Goal: Information Seeking & Learning: Learn about a topic

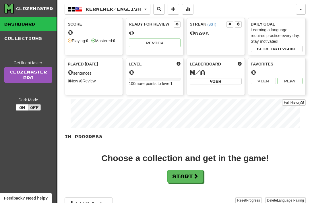
click at [187, 177] on button "Start" at bounding box center [185, 175] width 36 height 13
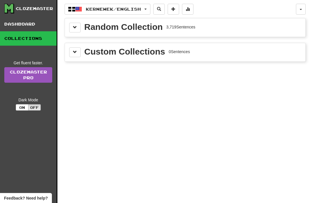
click at [142, 26] on div "Random Collection" at bounding box center [123, 27] width 78 height 9
click at [79, 30] on button at bounding box center [74, 28] width 11 height 10
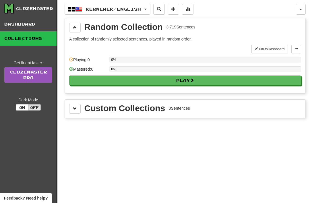
click at [209, 83] on button "Play" at bounding box center [185, 80] width 232 height 10
select select "**"
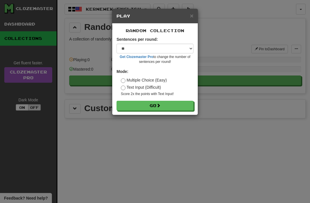
click at [166, 105] on button "Go" at bounding box center [154, 106] width 77 height 10
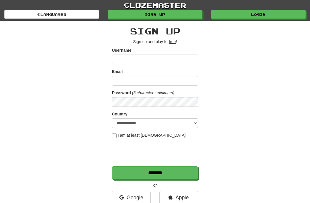
click at [131, 198] on link "Google" at bounding box center [131, 197] width 39 height 13
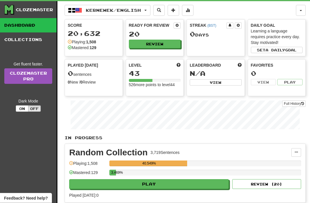
scroll to position [18, 0]
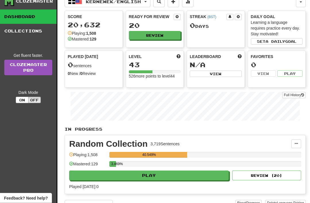
click at [182, 175] on button "Play" at bounding box center [148, 176] width 159 height 10
select select "**"
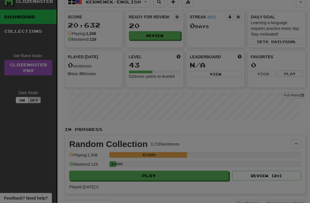
scroll to position [19, 0]
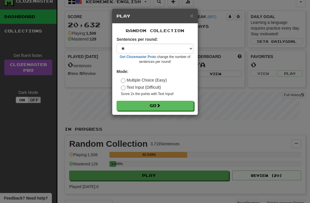
click at [165, 106] on button "Go" at bounding box center [154, 106] width 77 height 10
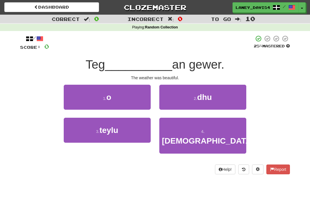
click at [130, 102] on button "1 . o" at bounding box center [107, 97] width 87 height 25
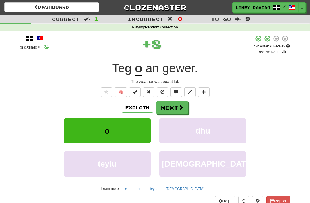
click at [176, 109] on button "Next" at bounding box center [172, 107] width 32 height 13
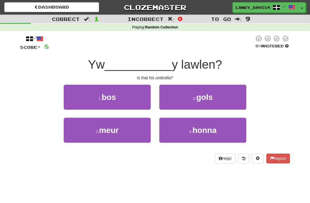
click at [189, 132] on small "4 ." at bounding box center [190, 131] width 3 height 5
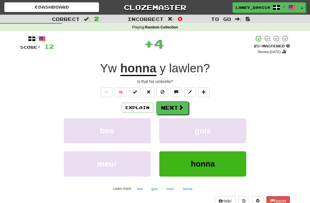
click at [171, 106] on button "Next" at bounding box center [172, 107] width 32 height 13
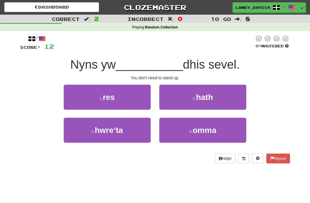
click at [139, 99] on button "1 . res" at bounding box center [107, 97] width 87 height 25
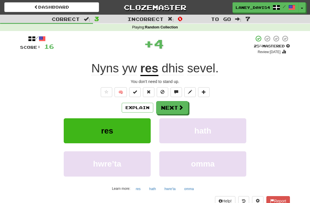
click at [177, 105] on button "Next" at bounding box center [172, 107] width 32 height 13
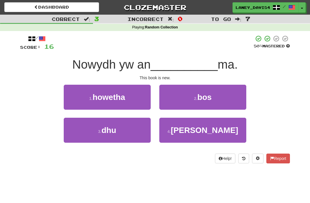
click at [205, 132] on span "lyver" at bounding box center [204, 130] width 67 height 9
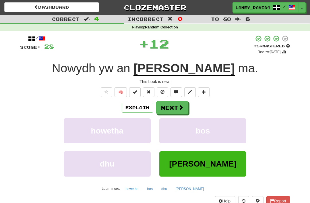
click at [182, 106] on span at bounding box center [180, 107] width 5 height 5
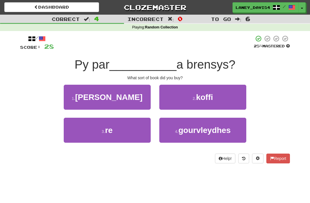
click at [143, 93] on button "1 . lyver" at bounding box center [107, 97] width 87 height 25
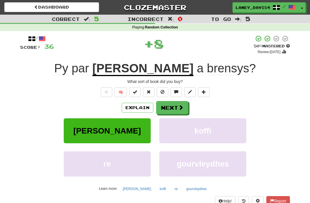
click at [180, 108] on span at bounding box center [180, 107] width 5 height 5
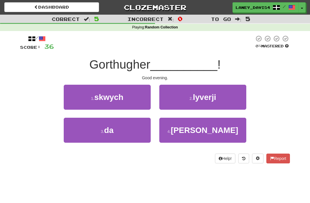
click at [136, 130] on button "3 . da" at bounding box center [107, 130] width 87 height 25
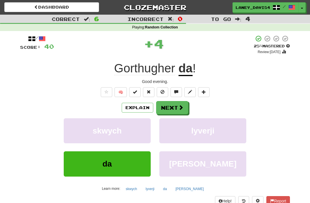
click at [185, 109] on button "Next" at bounding box center [172, 107] width 32 height 13
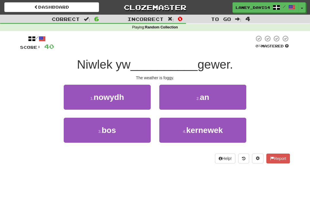
click at [209, 100] on span "an" at bounding box center [204, 97] width 9 height 9
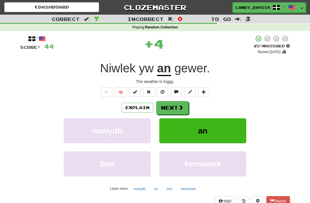
click at [178, 111] on button "Next" at bounding box center [172, 107] width 32 height 13
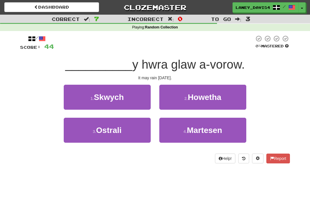
click at [202, 131] on span "Martesen" at bounding box center [204, 130] width 35 height 9
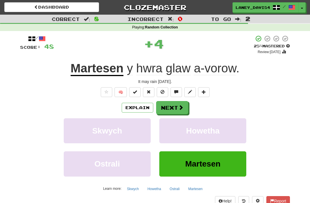
click at [173, 106] on button "Next" at bounding box center [172, 107] width 32 height 13
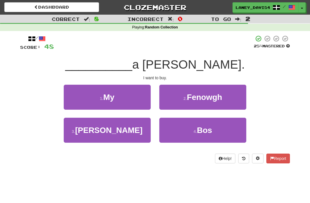
click at [138, 100] on button "1 . My" at bounding box center [107, 97] width 87 height 25
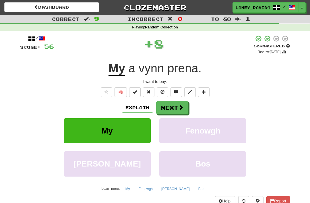
click at [181, 106] on span at bounding box center [180, 107] width 5 height 5
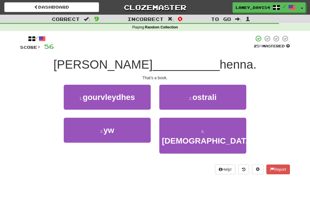
click at [133, 134] on button "3 . yw" at bounding box center [107, 130] width 87 height 25
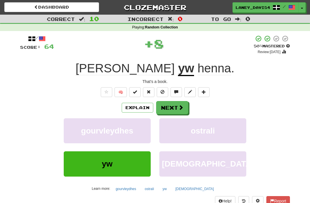
click at [177, 103] on button "Next" at bounding box center [172, 107] width 32 height 13
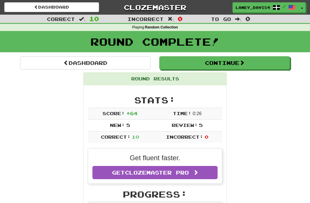
click at [257, 58] on button "Continue" at bounding box center [224, 62] width 130 height 13
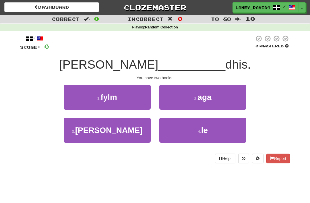
click at [133, 132] on button "3 . lyver" at bounding box center [107, 130] width 87 height 25
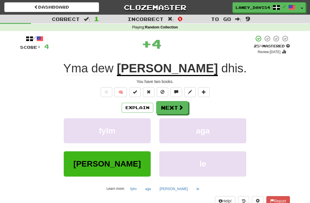
click at [179, 109] on span at bounding box center [180, 107] width 5 height 5
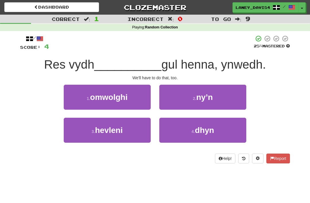
click at [207, 128] on span "dhyn" at bounding box center [204, 130] width 19 height 9
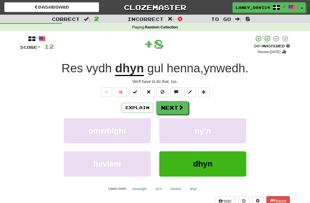
click at [176, 110] on button "Next" at bounding box center [172, 107] width 32 height 13
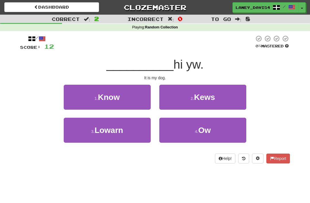
click at [210, 130] on span "Ow" at bounding box center [204, 130] width 13 height 9
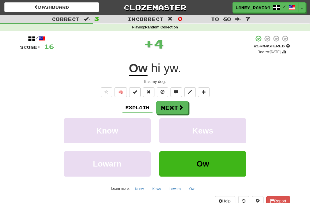
click at [180, 108] on span at bounding box center [180, 107] width 5 height 5
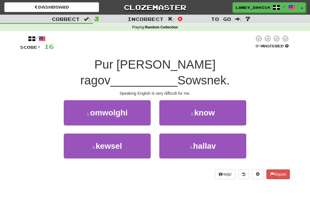
click at [129, 133] on button "3 . kewsel" at bounding box center [107, 145] width 87 height 25
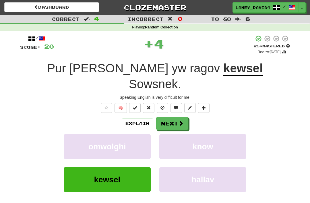
click at [180, 120] on span at bounding box center [180, 122] width 5 height 5
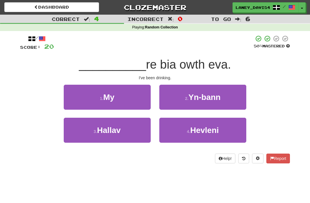
click at [132, 102] on button "1 . My" at bounding box center [107, 97] width 87 height 25
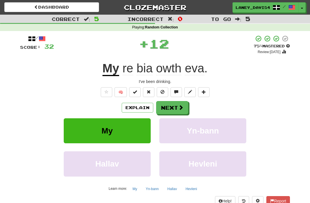
click at [174, 108] on button "Next" at bounding box center [172, 107] width 32 height 13
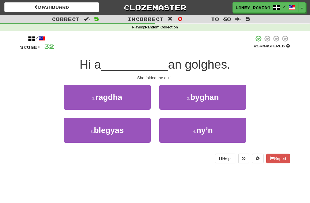
click at [123, 132] on span "blegyas" at bounding box center [109, 130] width 30 height 9
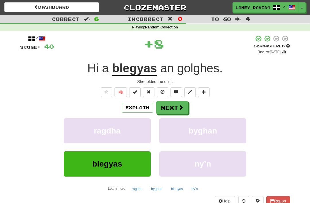
click at [176, 105] on button "Next" at bounding box center [172, 107] width 32 height 13
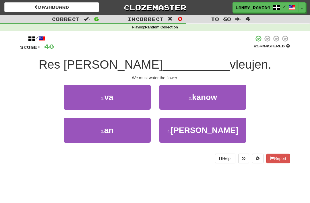
click at [125, 126] on button "3 . an" at bounding box center [107, 130] width 87 height 25
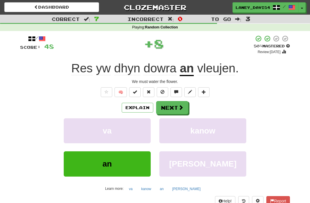
click at [178, 105] on span at bounding box center [180, 107] width 5 height 5
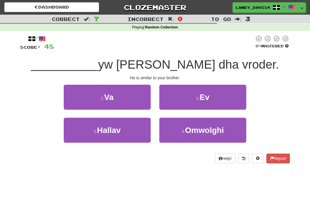
click at [212, 98] on button "2 . Ev" at bounding box center [202, 97] width 87 height 25
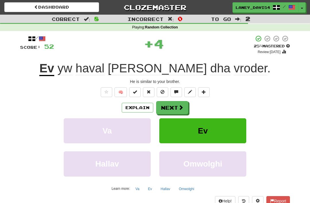
click at [179, 106] on span at bounding box center [180, 107] width 5 height 5
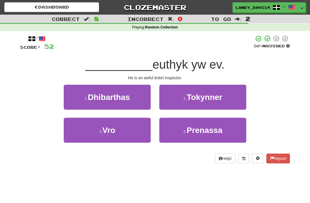
click at [212, 99] on span "Tokynner" at bounding box center [205, 97] width 36 height 9
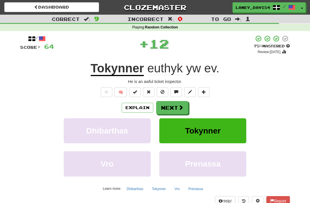
click at [171, 110] on button "Next" at bounding box center [172, 107] width 32 height 13
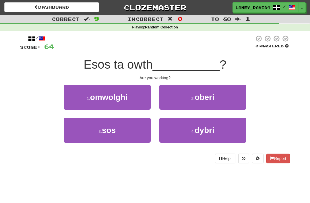
click at [213, 97] on span "oberi" at bounding box center [203, 97] width 19 height 9
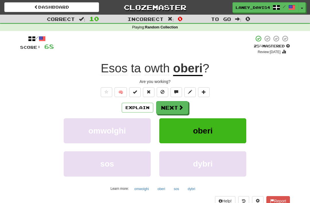
click at [177, 105] on button "Next" at bounding box center [172, 107] width 32 height 13
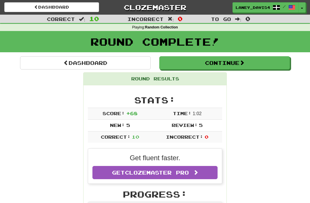
click at [260, 65] on button "Continue" at bounding box center [224, 62] width 130 height 13
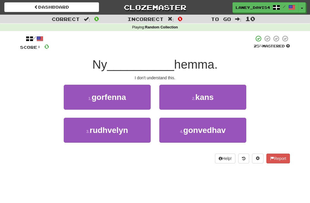
click at [137, 96] on button "1 . gorfenna" at bounding box center [107, 97] width 87 height 25
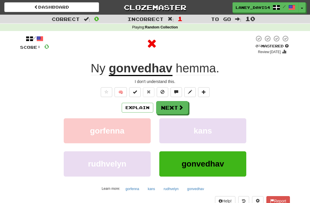
click at [177, 107] on button "Next" at bounding box center [172, 107] width 32 height 13
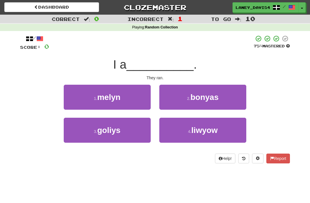
click at [220, 99] on button "2 . bonyas" at bounding box center [202, 97] width 87 height 25
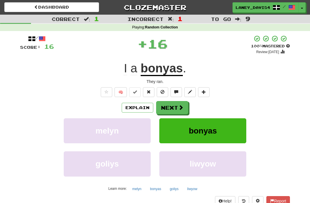
click at [179, 107] on span at bounding box center [180, 107] width 5 height 5
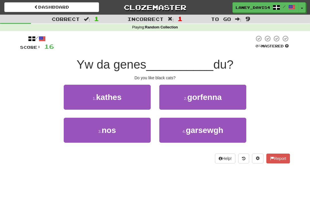
click at [124, 102] on button "1 . kathes" at bounding box center [107, 97] width 87 height 25
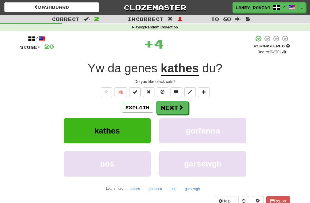
click at [177, 107] on button "Next" at bounding box center [172, 107] width 32 height 13
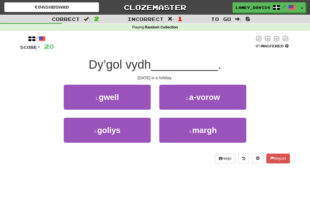
click at [215, 97] on span "a-vorow" at bounding box center [204, 97] width 31 height 9
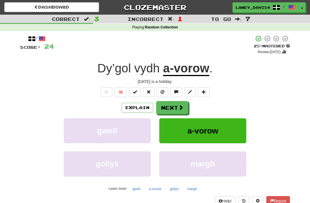
click at [176, 110] on button "Next" at bounding box center [172, 107] width 32 height 13
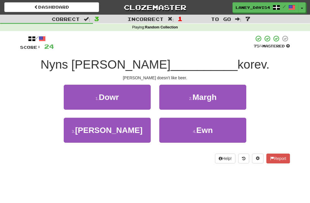
click at [132, 129] on button "3 . Tom" at bounding box center [107, 130] width 87 height 25
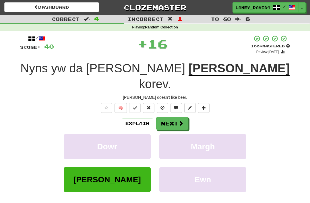
click at [181, 120] on span at bounding box center [180, 122] width 5 height 5
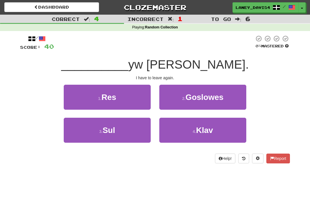
click at [128, 94] on button "1 . Res" at bounding box center [107, 97] width 87 height 25
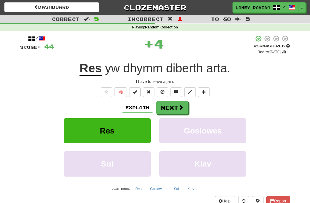
click at [178, 109] on span at bounding box center [180, 107] width 5 height 5
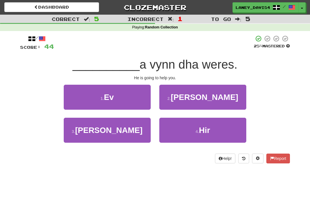
click at [132, 101] on button "1 . Ev" at bounding box center [107, 97] width 87 height 25
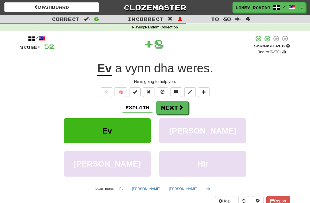
click at [178, 106] on span at bounding box center [180, 107] width 5 height 5
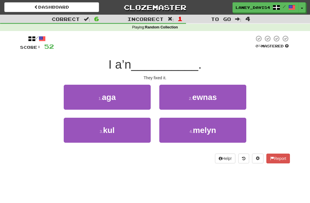
click at [219, 101] on button "2 . ewnas" at bounding box center [202, 97] width 87 height 25
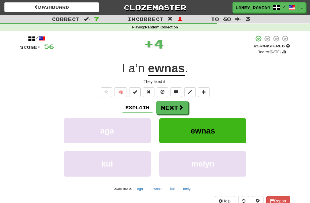
click at [176, 110] on button "Next" at bounding box center [172, 107] width 32 height 13
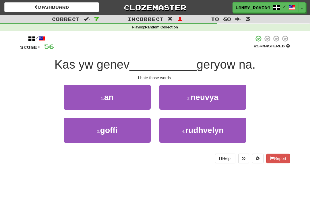
click at [136, 99] on button "1 . an" at bounding box center [107, 97] width 87 height 25
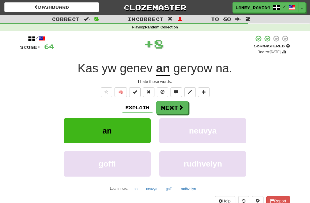
click at [179, 108] on span at bounding box center [180, 107] width 5 height 5
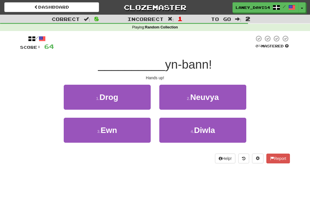
click at [197, 132] on span "Diwla" at bounding box center [204, 130] width 21 height 9
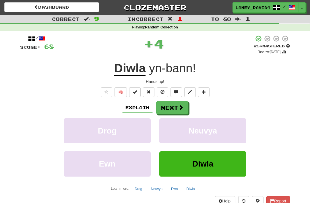
click at [175, 108] on button "Next" at bounding box center [172, 107] width 32 height 13
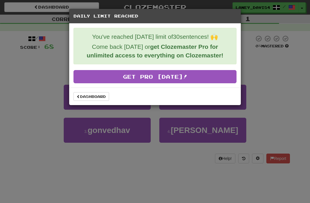
click at [92, 97] on link "Dashboard" at bounding box center [91, 96] width 36 height 9
